Goal: Check status: Verify the current state of an ongoing process or item

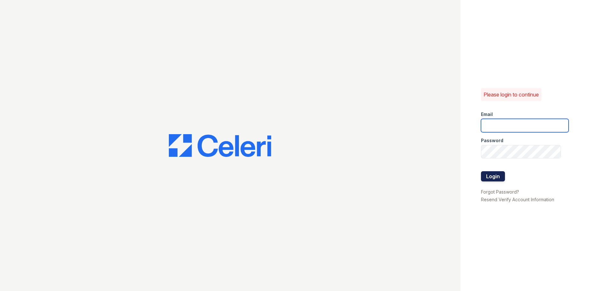
type input "[EMAIL_ADDRESS][DOMAIN_NAME]"
click at [503, 176] on button "Login" at bounding box center [493, 176] width 24 height 10
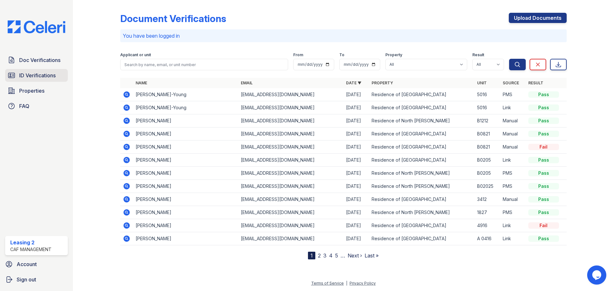
click at [35, 72] on span "ID Verifications" at bounding box center [37, 76] width 36 height 8
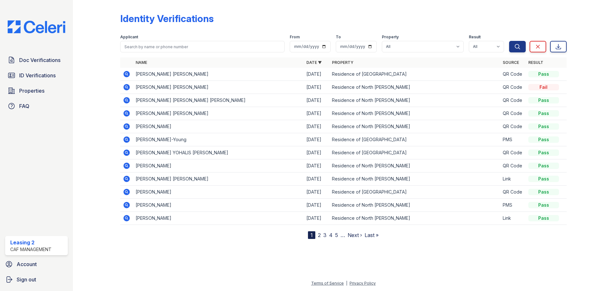
click at [493, 27] on div "Identity Verifications" at bounding box center [343, 21] width 446 height 17
click at [245, 23] on div "Identity Verifications" at bounding box center [343, 21] width 446 height 17
click at [126, 73] on icon at bounding box center [127, 74] width 8 height 8
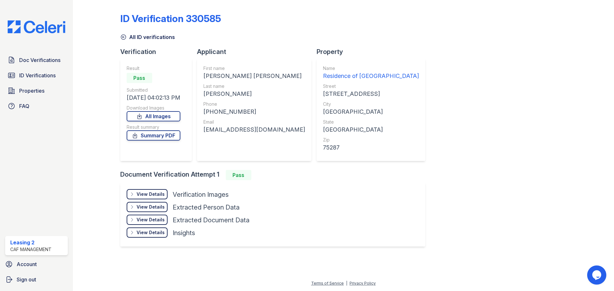
drag, startPoint x: 393, startPoint y: 23, endPoint x: 380, endPoint y: 1, distance: 25.3
click at [393, 23] on div "ID Verification 330585" at bounding box center [343, 21] width 446 height 17
